Goal: Information Seeking & Learning: Learn about a topic

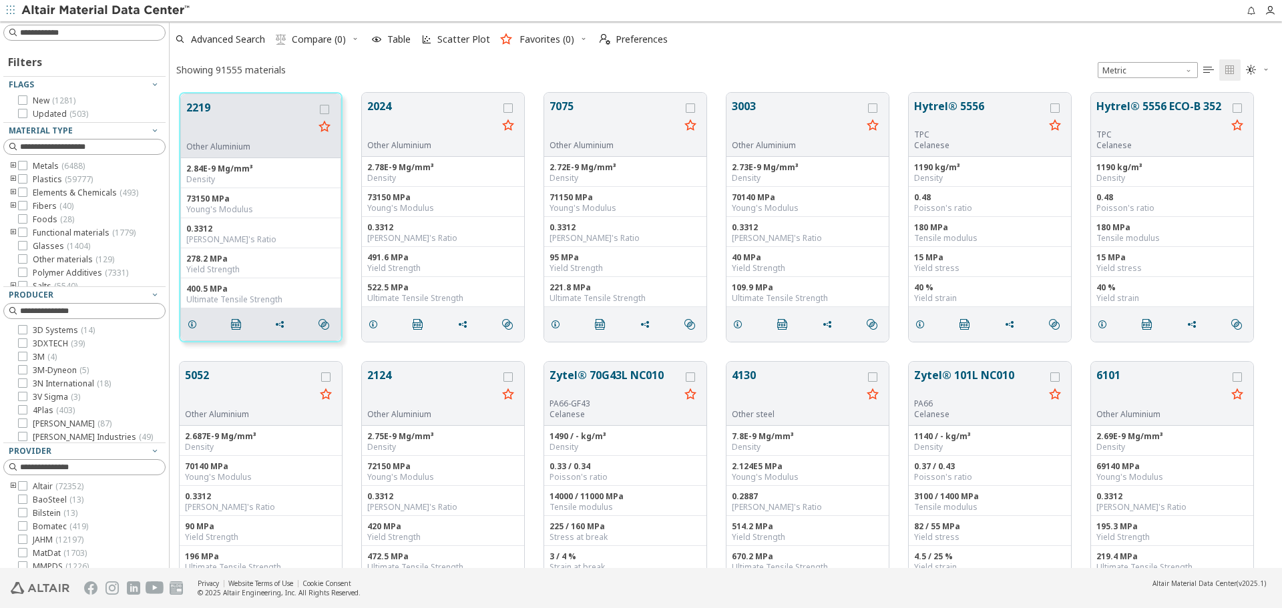
scroll to position [475, 1102]
click at [93, 35] on input at bounding box center [86, 32] width 160 height 15
paste input "**********"
type input "**********"
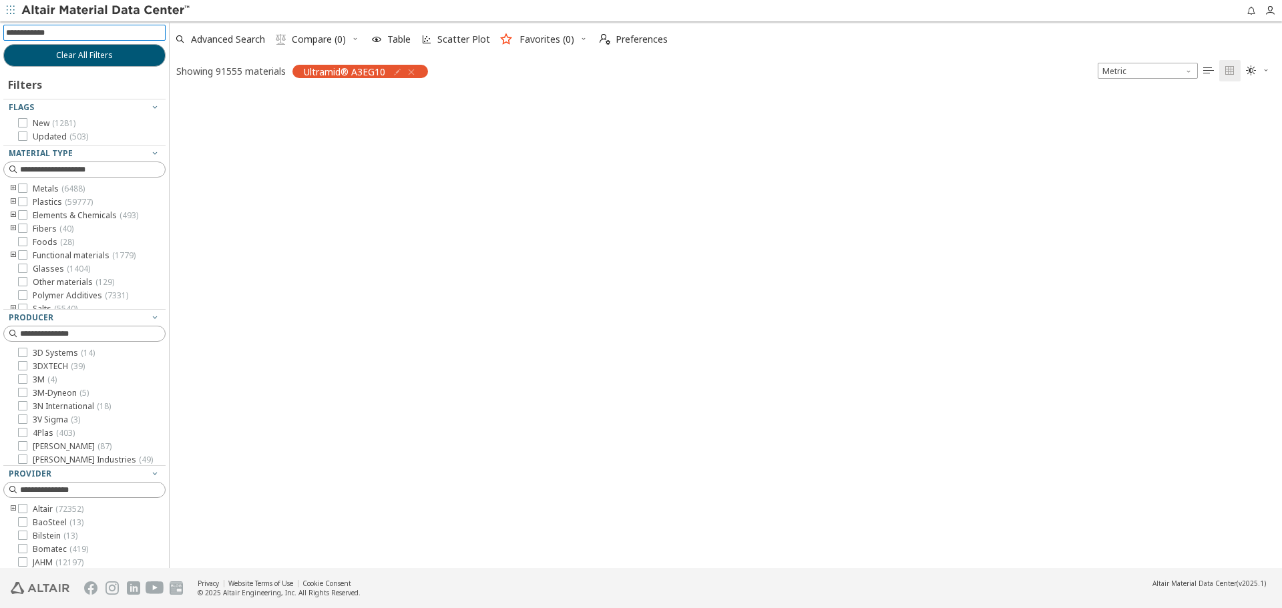
scroll to position [473, 1102]
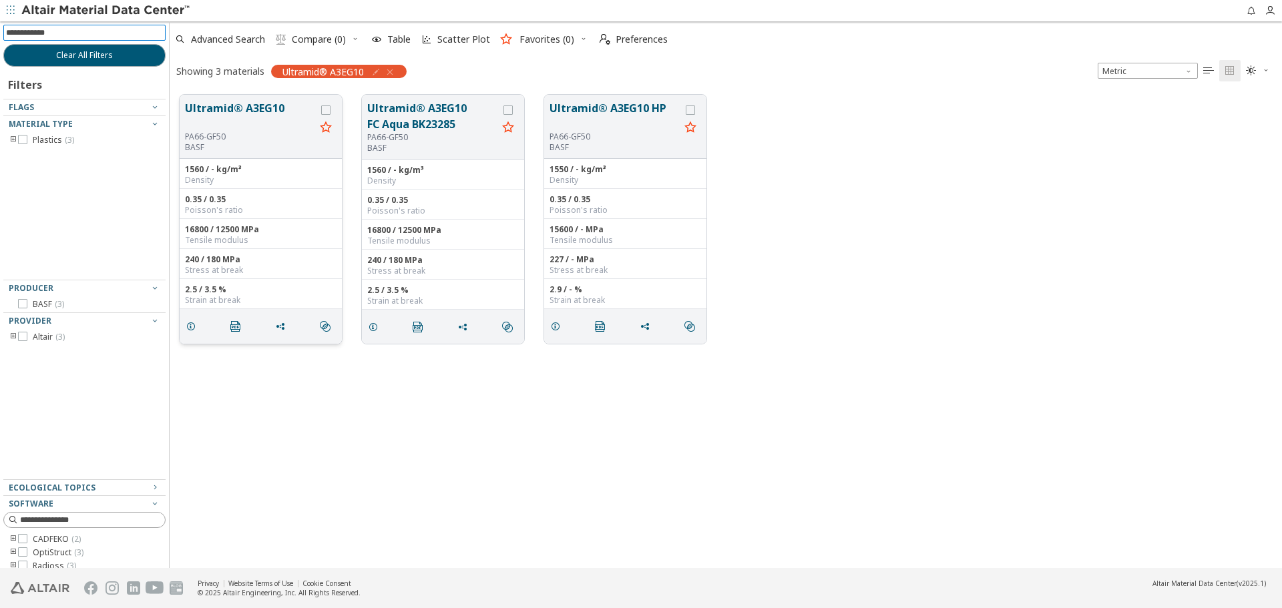
click at [181, 118] on div "Ultramid® A3EG10 PA66-GF50 BASF" at bounding box center [261, 127] width 162 height 64
click at [251, 127] on button "Ultramid® A3EG10" at bounding box center [250, 115] width 130 height 31
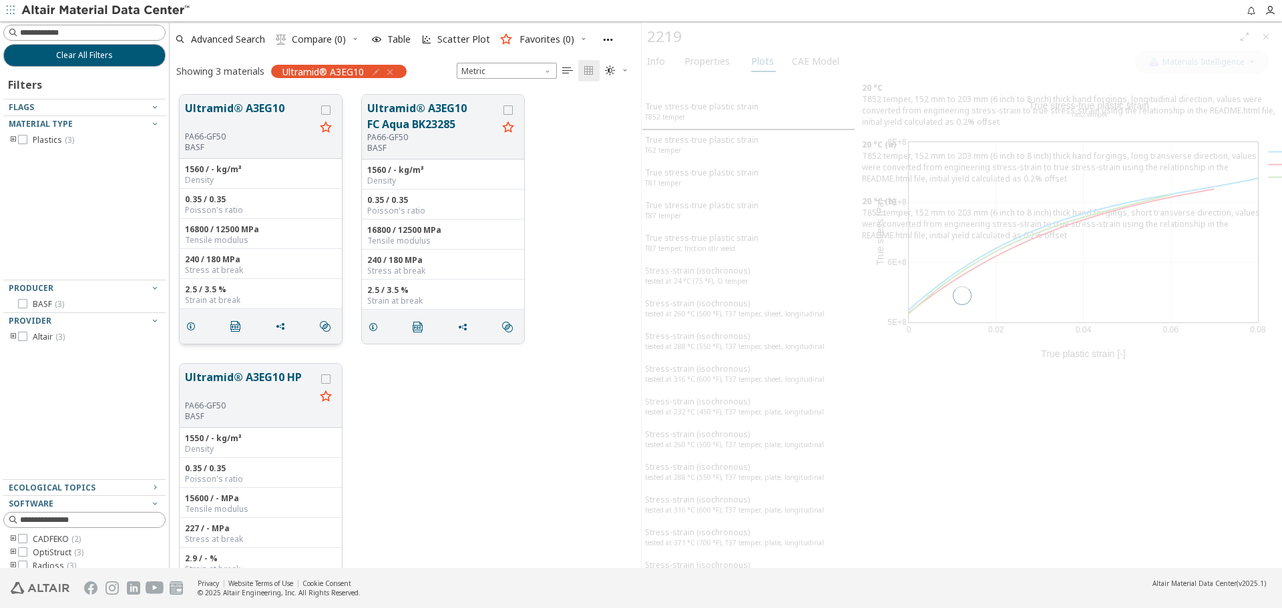
scroll to position [473, 461]
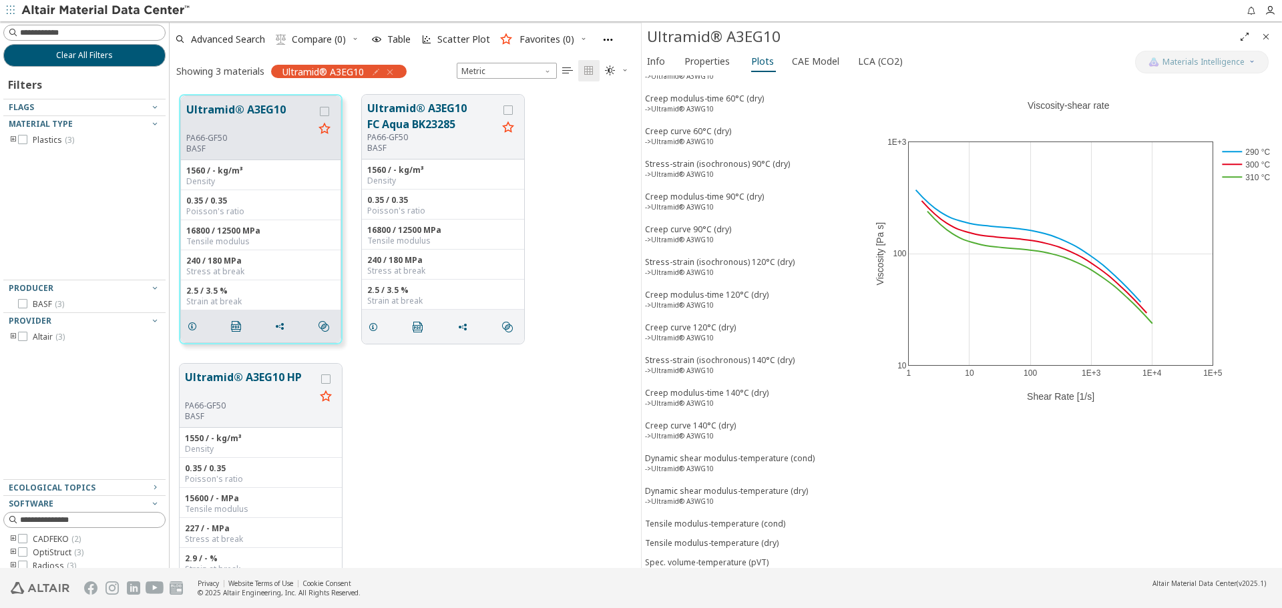
scroll to position [298, 0]
click at [712, 434] on sup "->Ultramid® A3WG10" at bounding box center [679, 431] width 69 height 9
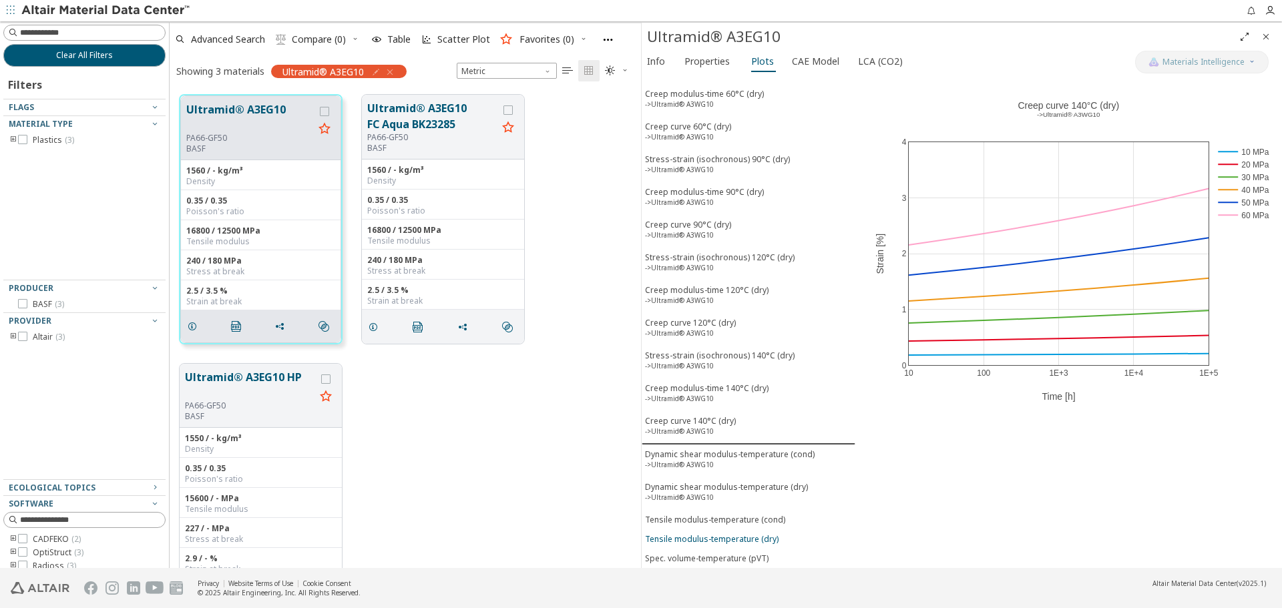
click at [723, 533] on div "Tensile modulus-temperature (dry)" at bounding box center [712, 538] width 134 height 11
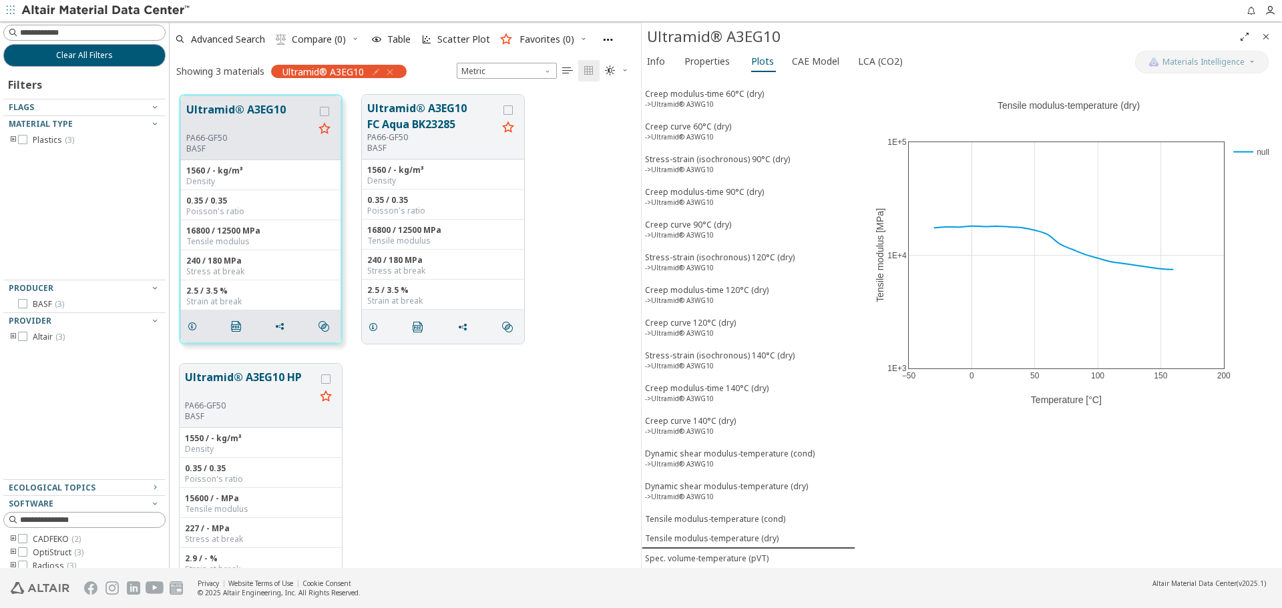
click at [1097, 539] on div "−50 0 50 100 150 200 1E+3 1E+4 1E+5 null Tensile modulus-temperature (dry) Temp…" at bounding box center [1068, 321] width 427 height 493
click at [737, 539] on div "Tensile modulus-temperature (dry)" at bounding box center [712, 538] width 134 height 11
click at [1247, 85] on icon at bounding box center [1245, 83] width 9 height 10
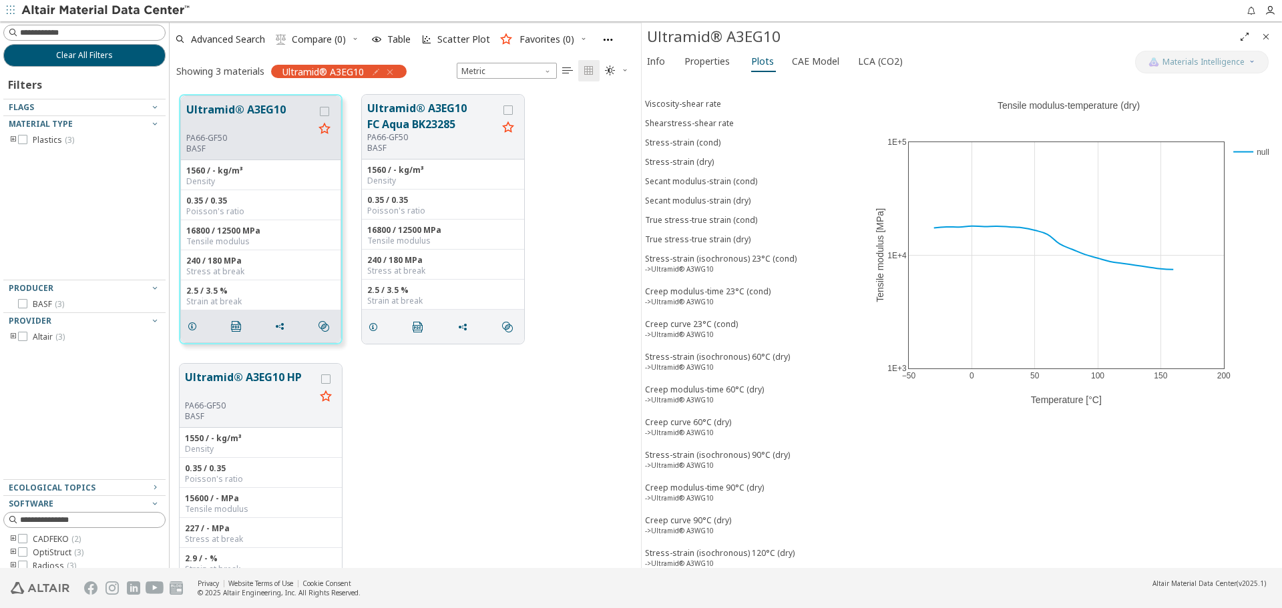
scroll to position [0, 0]
click at [700, 172] on button "Stress-strain (dry)" at bounding box center [748, 164] width 214 height 19
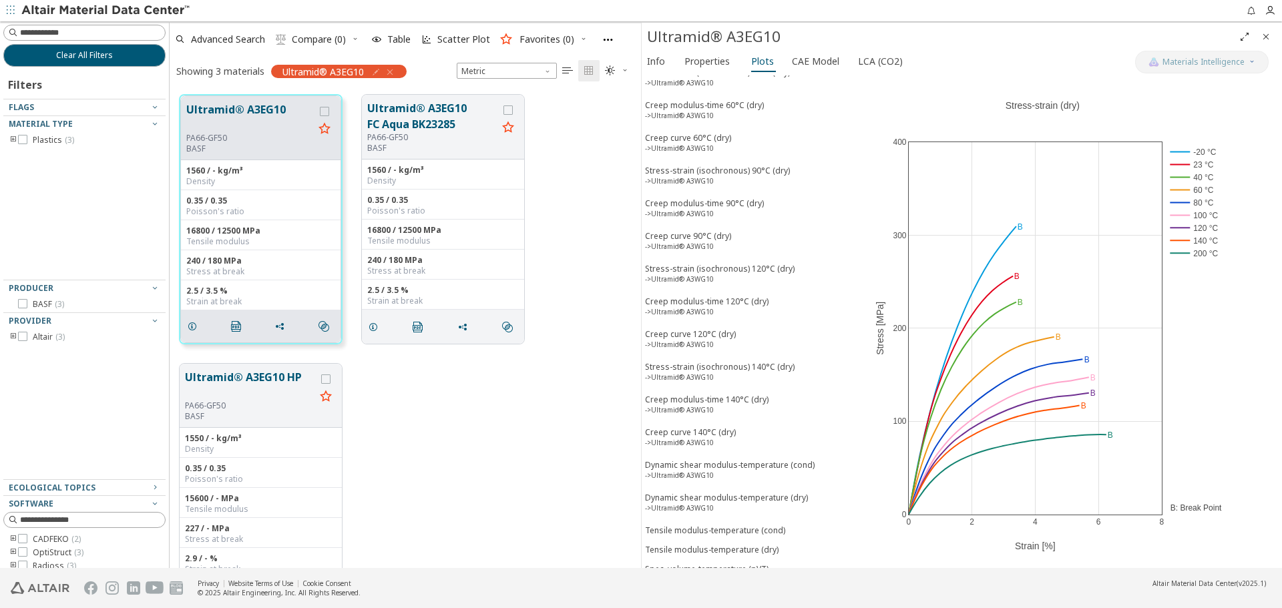
scroll to position [298, 0]
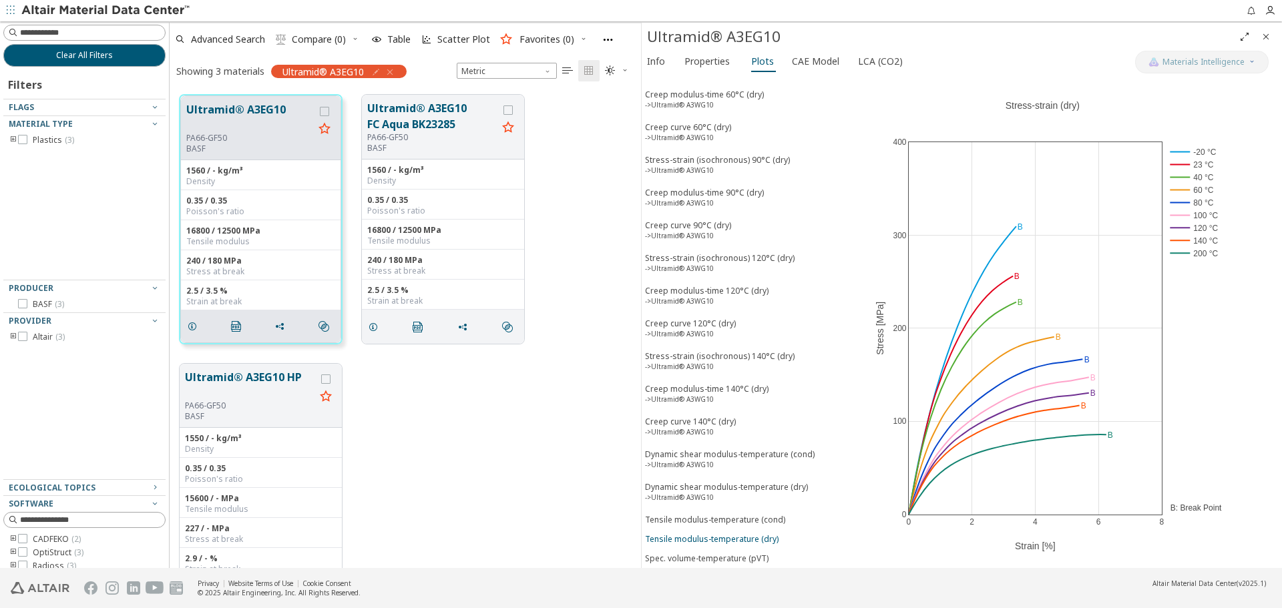
click at [767, 537] on div "Tensile modulus-temperature (dry)" at bounding box center [712, 538] width 134 height 11
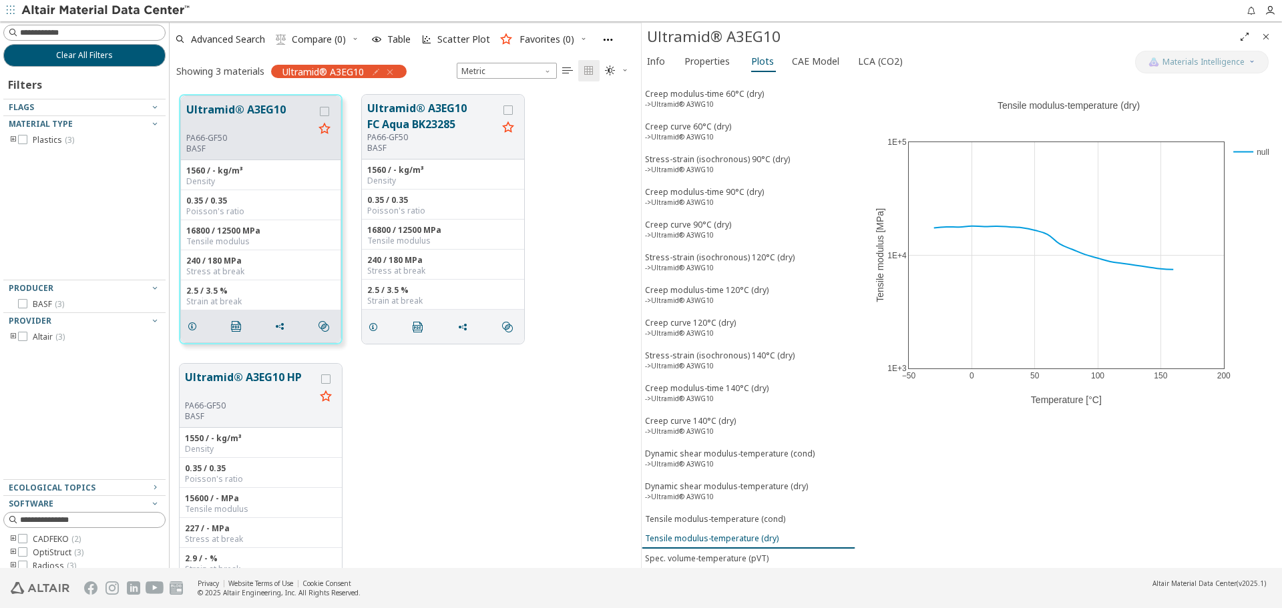
scroll to position [298, 0]
click at [694, 62] on span "Properties" at bounding box center [706, 61] width 45 height 21
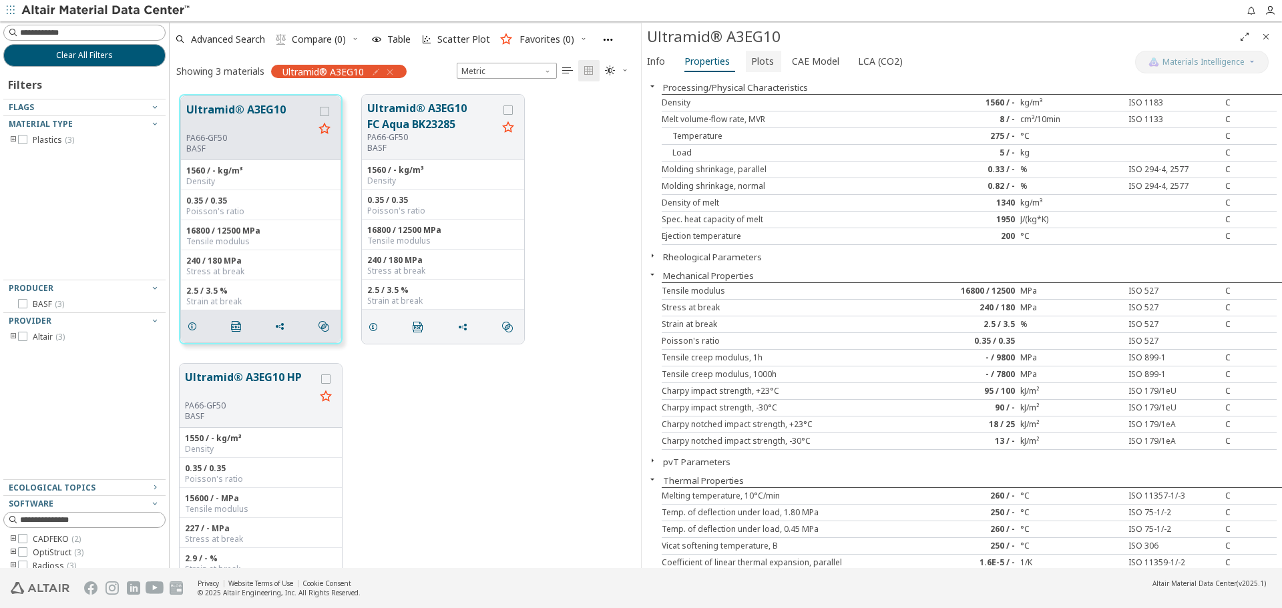
click at [758, 63] on span "Plots" at bounding box center [762, 61] width 23 height 21
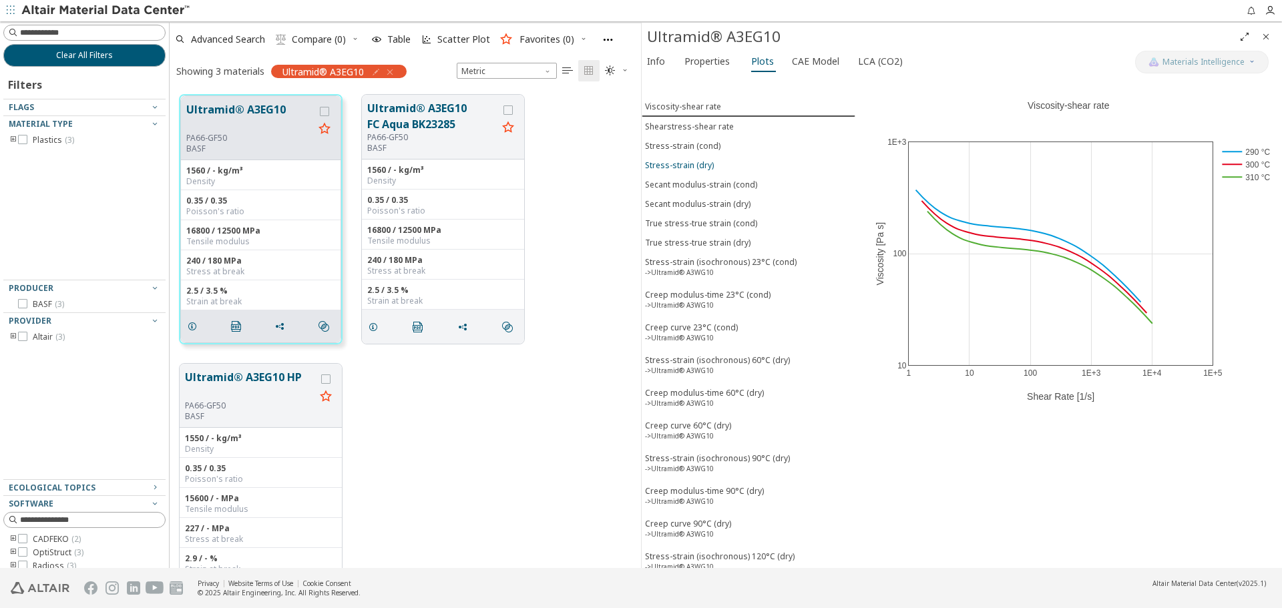
click at [706, 161] on div "Stress-strain (dry)" at bounding box center [679, 165] width 69 height 11
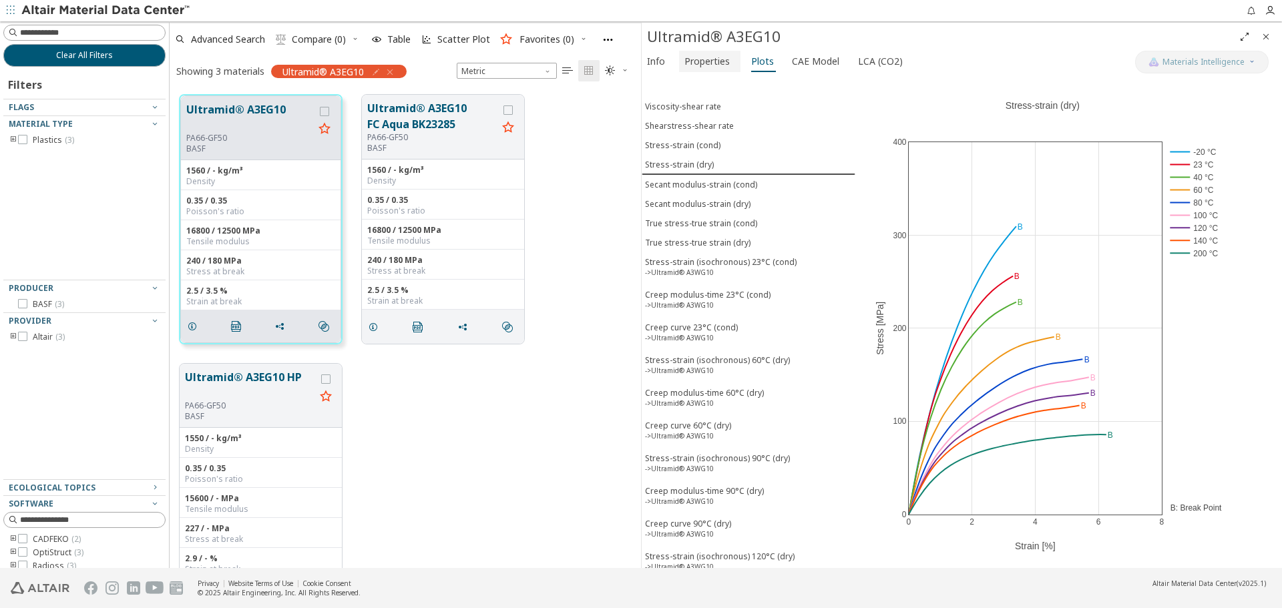
click at [720, 58] on span "Properties" at bounding box center [706, 61] width 45 height 21
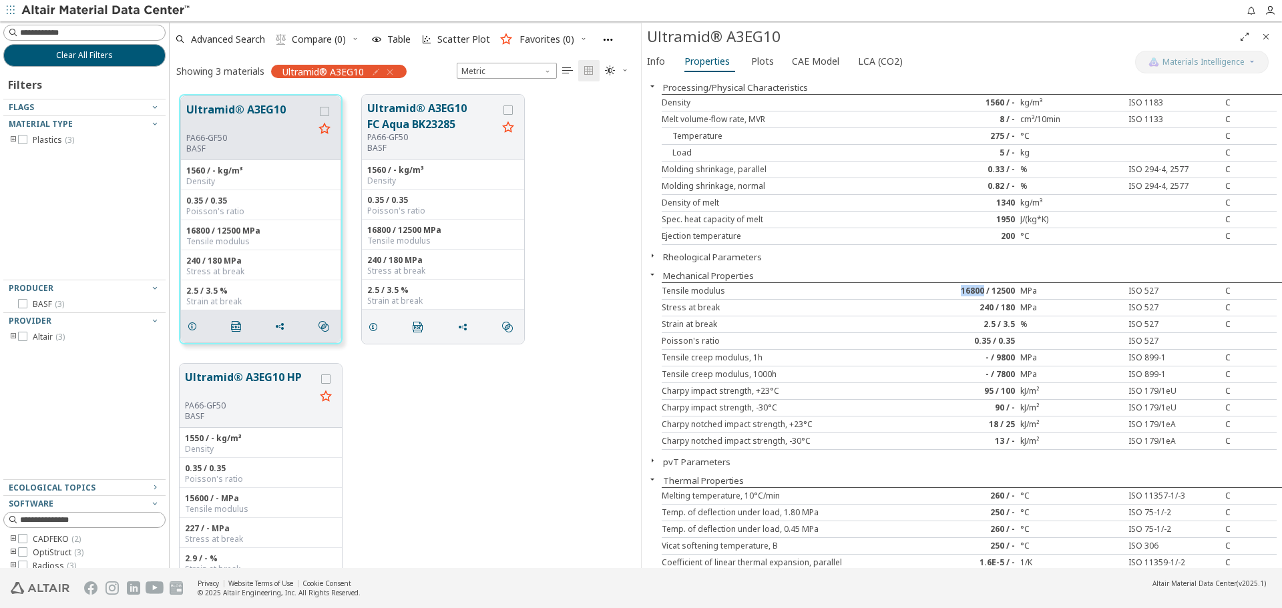
drag, startPoint x: 957, startPoint y: 294, endPoint x: 977, endPoint y: 292, distance: 20.8
click at [977, 292] on div "16800 / 12500" at bounding box center [969, 291] width 103 height 11
copy div "16800"
drag, startPoint x: 752, startPoint y: 57, endPoint x: 746, endPoint y: 71, distance: 14.6
click at [752, 57] on span "Plots" at bounding box center [762, 61] width 23 height 21
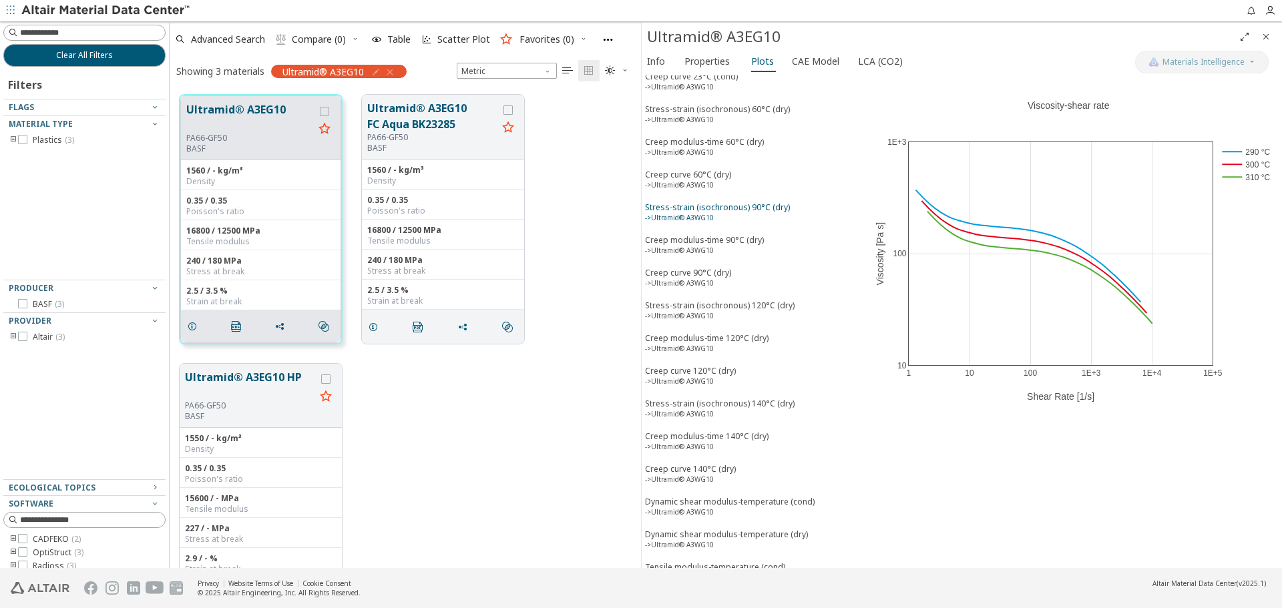
scroll to position [298, 0]
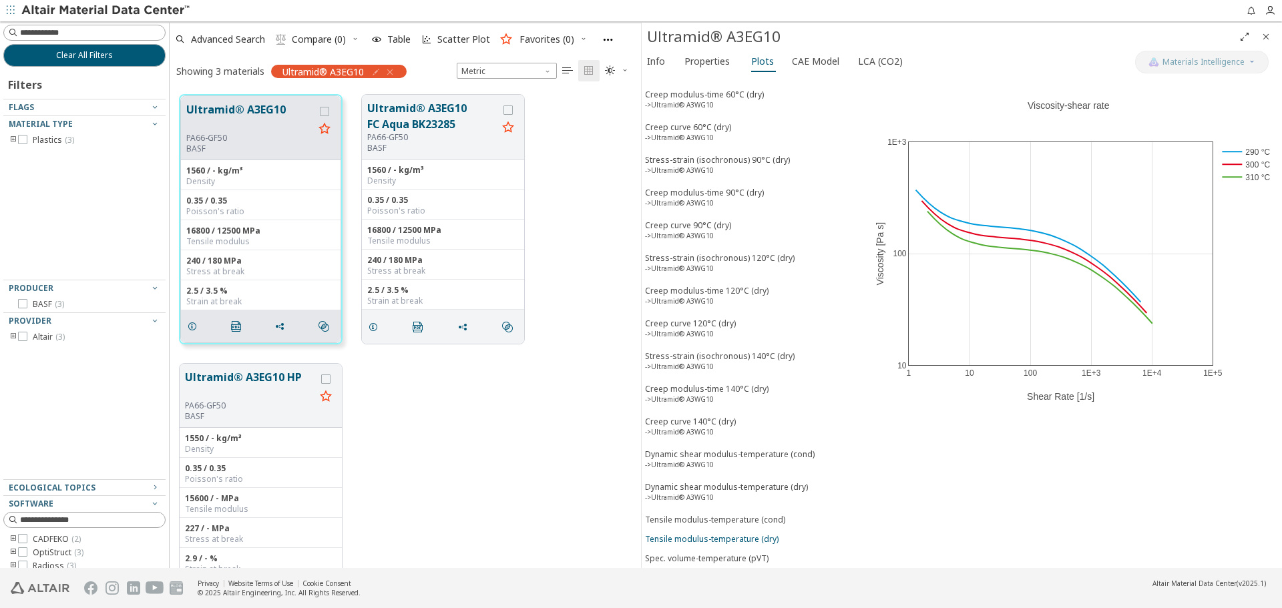
click at [720, 533] on div "Tensile modulus-temperature (dry)" at bounding box center [712, 538] width 134 height 11
